Goal: Task Accomplishment & Management: Use online tool/utility

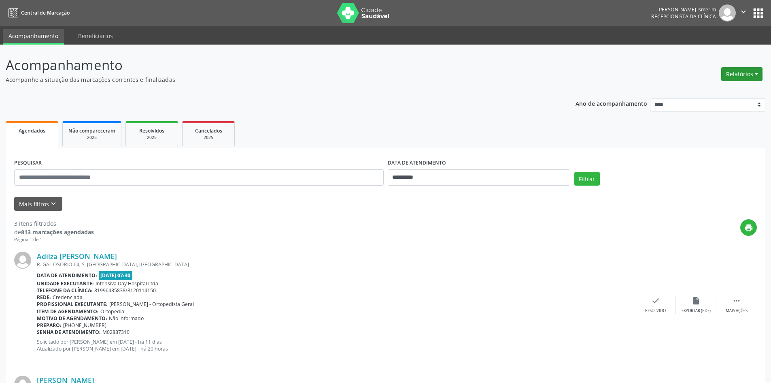
drag, startPoint x: 735, startPoint y: 86, endPoint x: 731, endPoint y: 75, distance: 11.8
click at [732, 85] on div "**********" at bounding box center [386, 338] width 760 height 567
click at [731, 73] on button "Relatórios" at bounding box center [741, 74] width 41 height 14
click at [749, 91] on link "Agendamentos" at bounding box center [719, 91] width 87 height 11
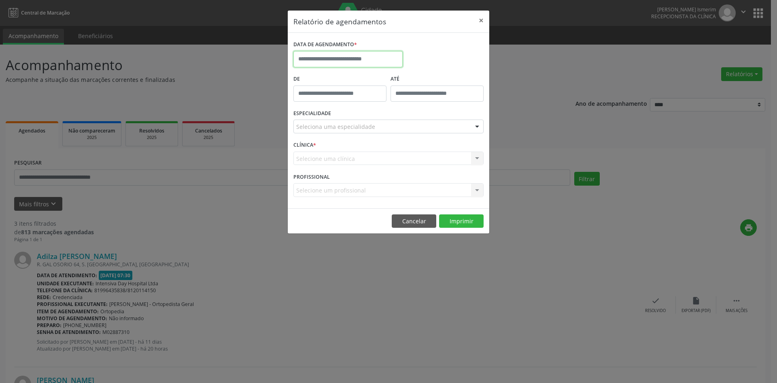
click at [361, 64] on input "text" at bounding box center [347, 59] width 109 height 16
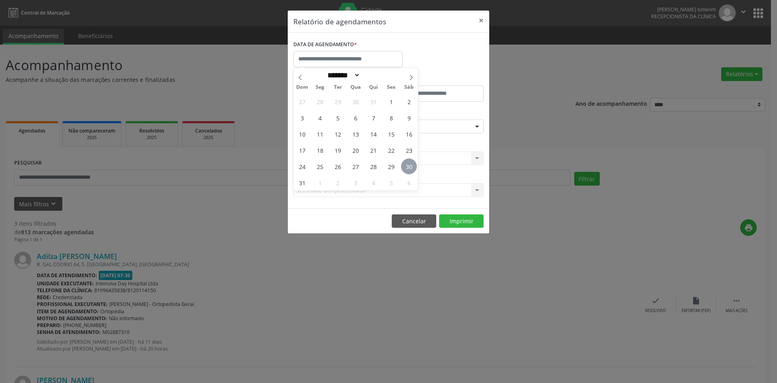
click at [407, 166] on span "30" at bounding box center [409, 166] width 16 height 16
type input "**********"
click at [407, 166] on span "30" at bounding box center [409, 166] width 16 height 16
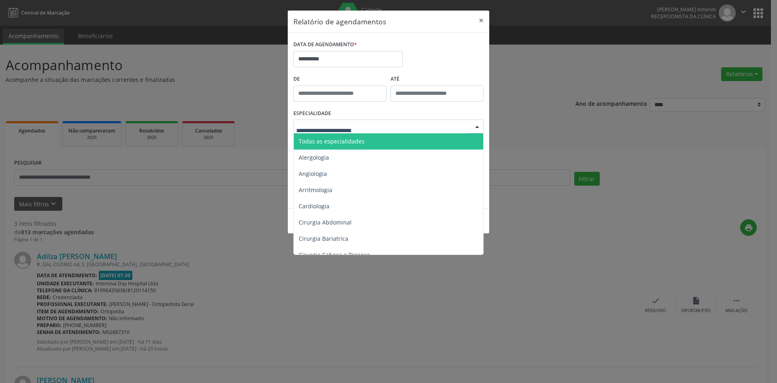
click at [384, 124] on div at bounding box center [388, 126] width 190 height 14
click at [389, 142] on span "Todas as especialidades" at bounding box center [389, 141] width 191 height 16
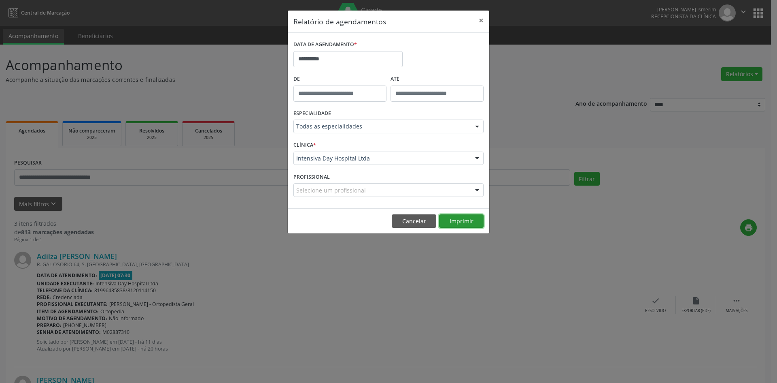
click at [459, 226] on button "Imprimir" at bounding box center [461, 221] width 45 height 14
